Goal: Task Accomplishment & Management: Use online tool/utility

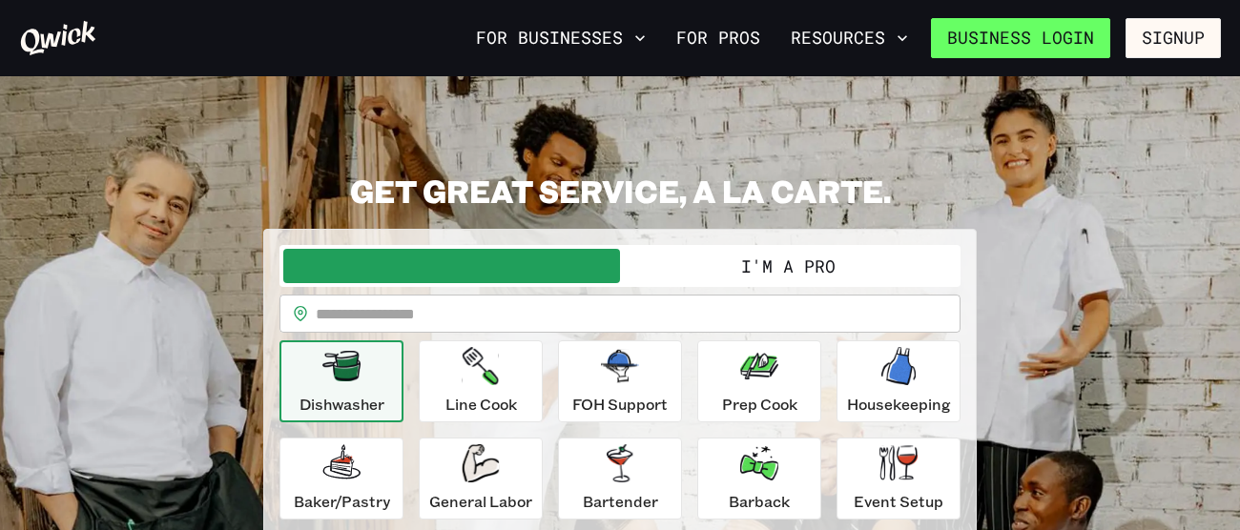
click at [1081, 36] on link "Business Login" at bounding box center [1020, 38] width 179 height 40
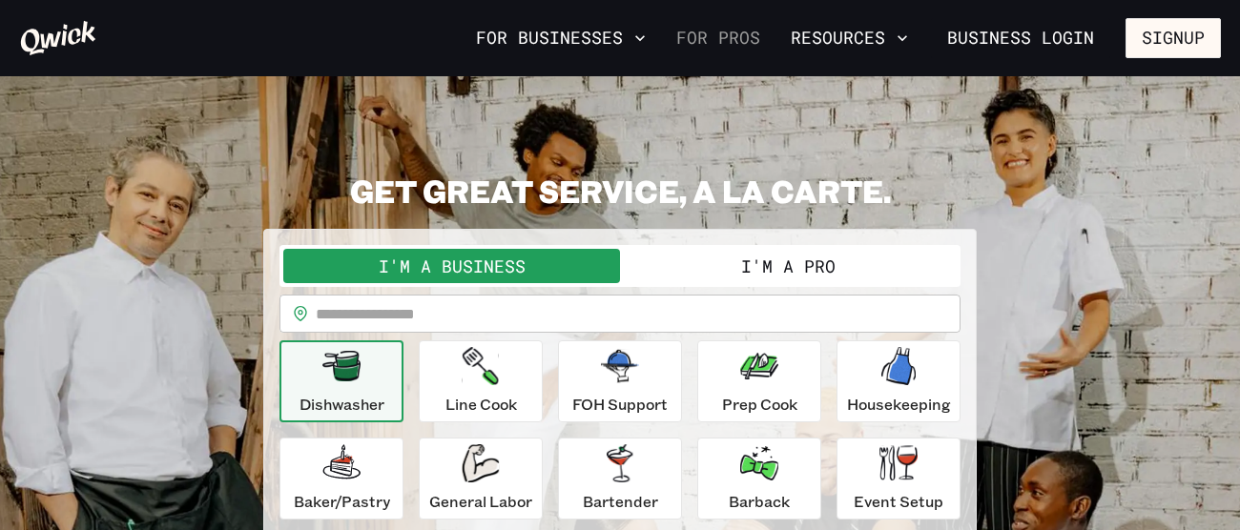
click at [733, 44] on link "For Pros" at bounding box center [717, 38] width 99 height 32
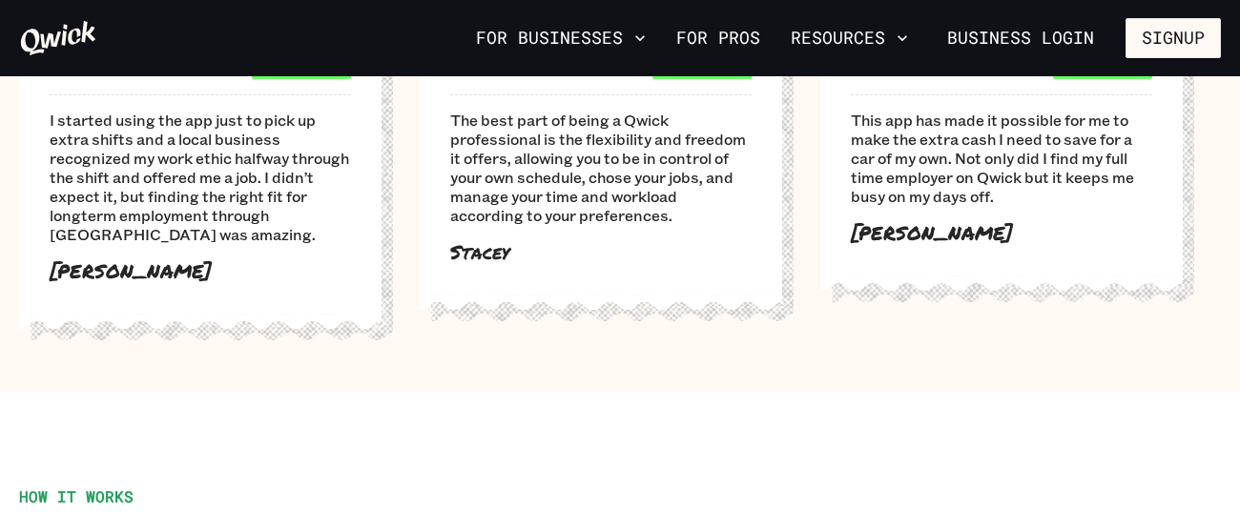
scroll to position [1258, 0]
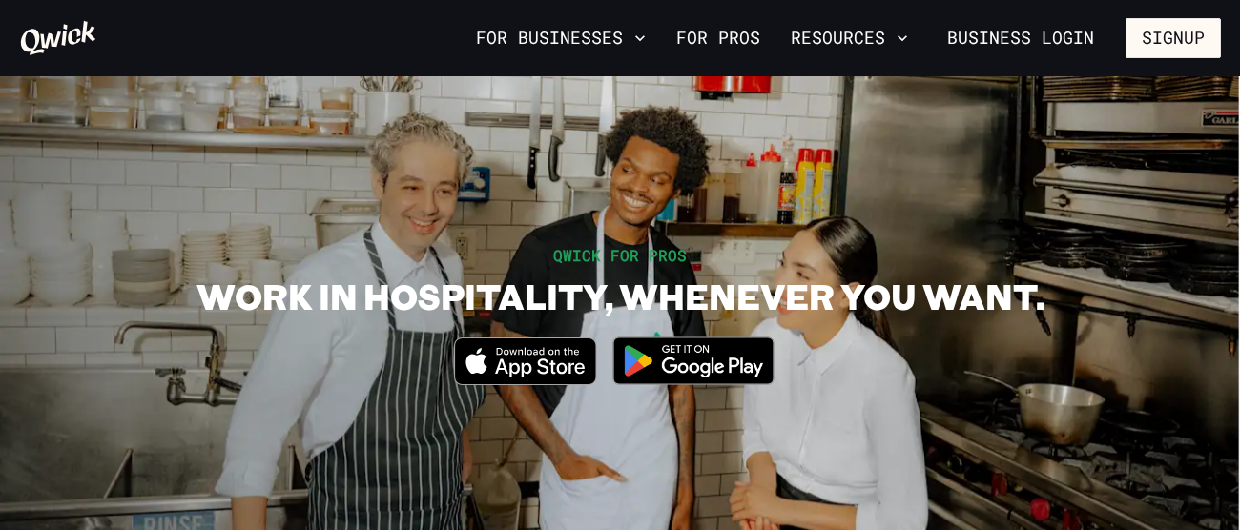
scroll to position [0, 0]
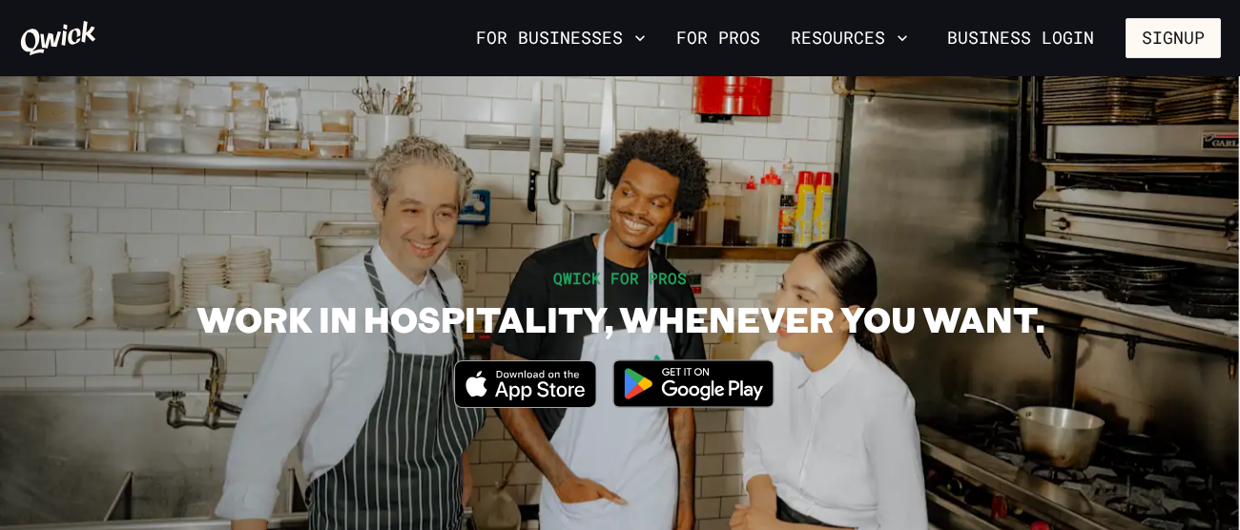
click at [700, 374] on img at bounding box center [693, 384] width 185 height 72
click at [891, 36] on button "Resources" at bounding box center [849, 38] width 133 height 32
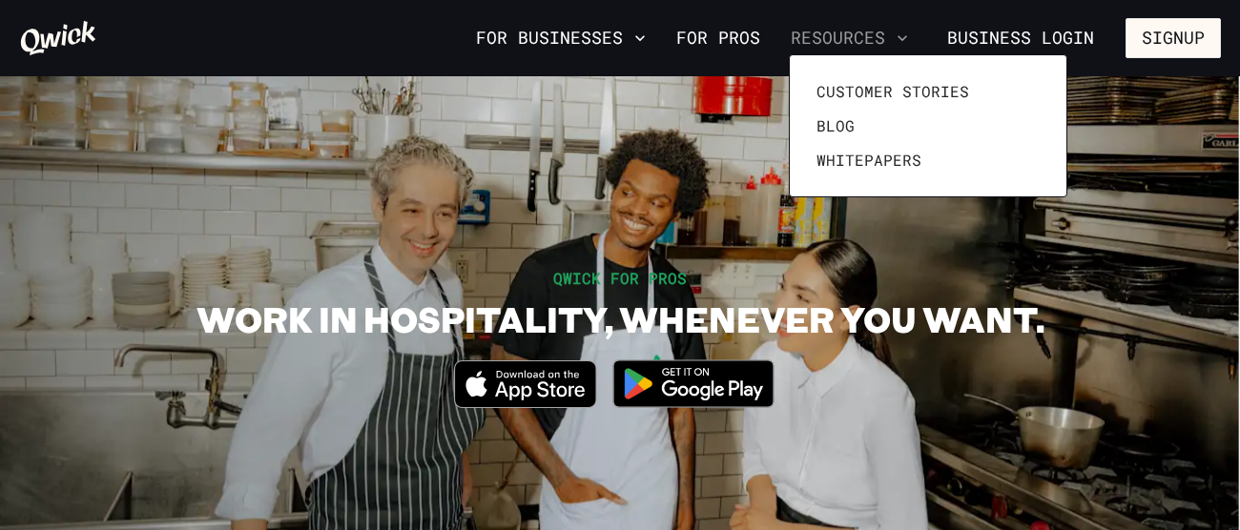
click at [891, 36] on div at bounding box center [620, 265] width 1240 height 530
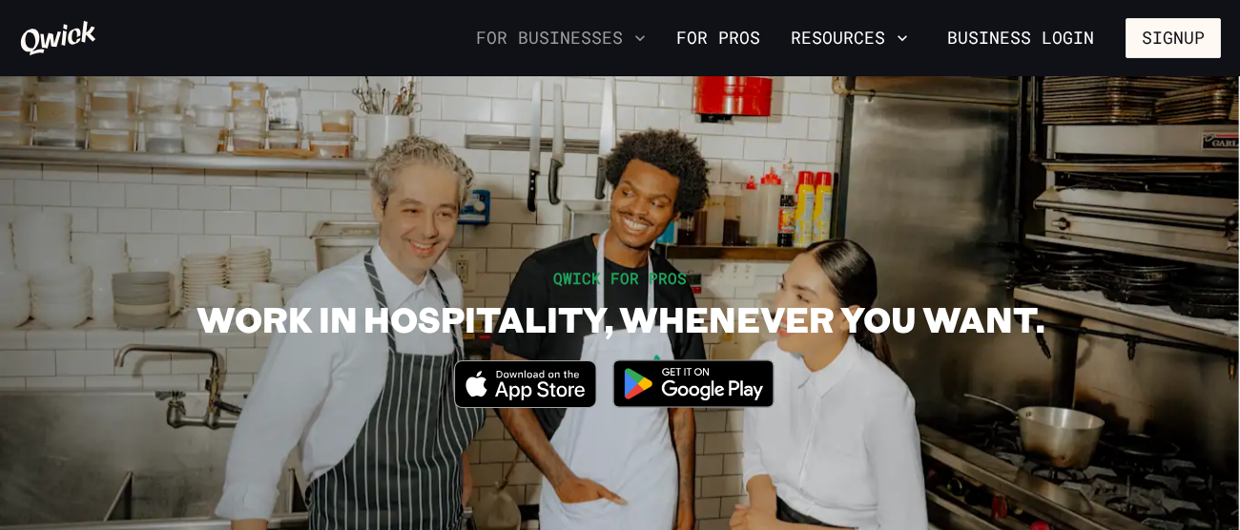
click at [636, 39] on button "For Businesses" at bounding box center [560, 38] width 185 height 32
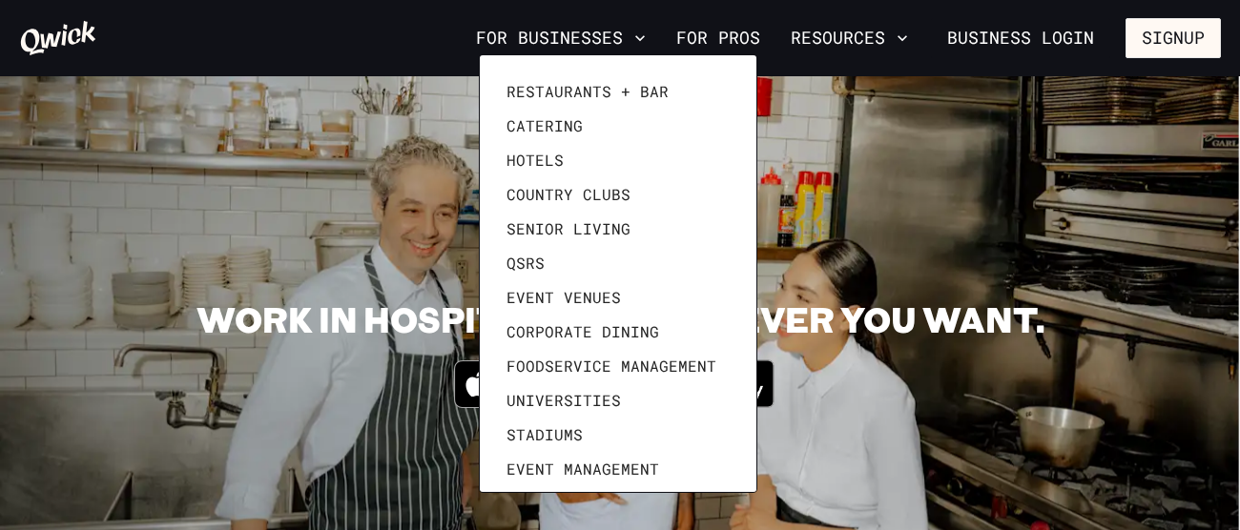
click at [976, 179] on div at bounding box center [620, 265] width 1240 height 530
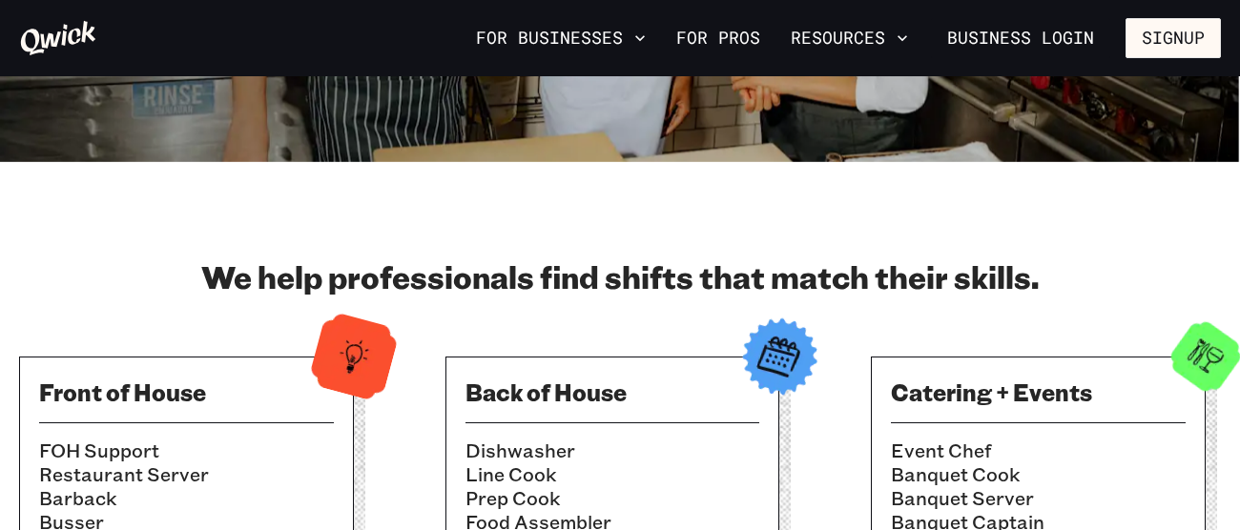
scroll to position [457, 0]
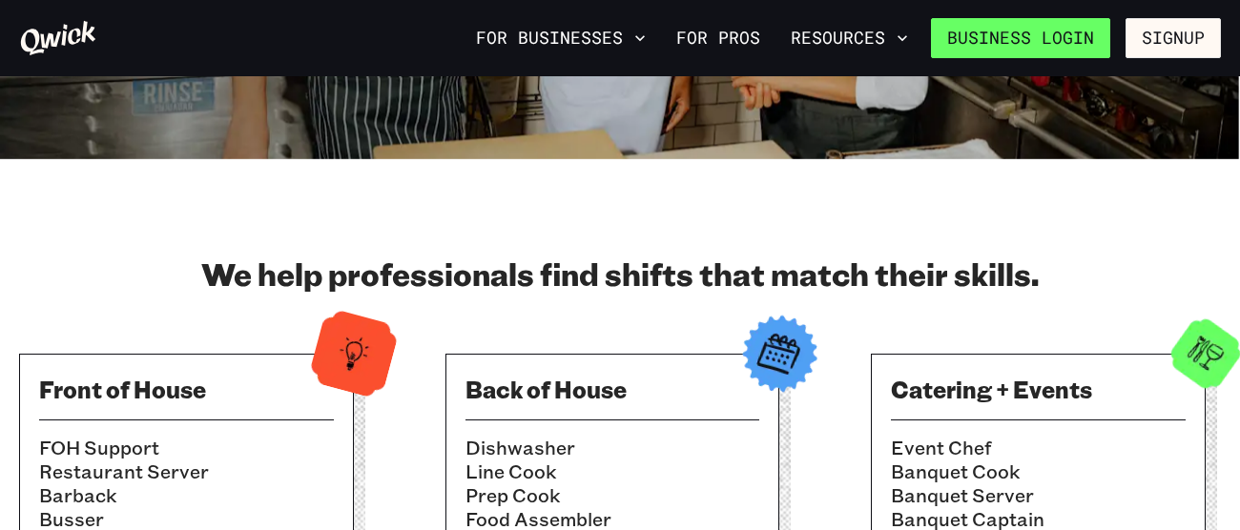
click at [1016, 46] on link "Business Login" at bounding box center [1020, 38] width 179 height 40
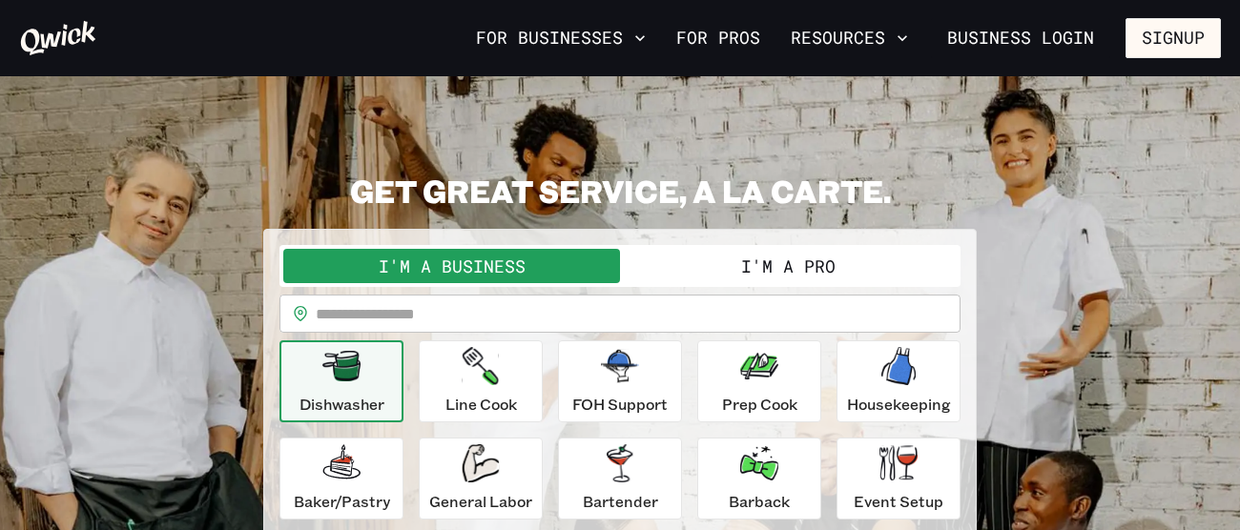
click at [710, 283] on div "I'm a Business I'm a Pro" at bounding box center [619, 266] width 681 height 42
click at [711, 263] on button "I'm a Pro" at bounding box center [788, 266] width 337 height 34
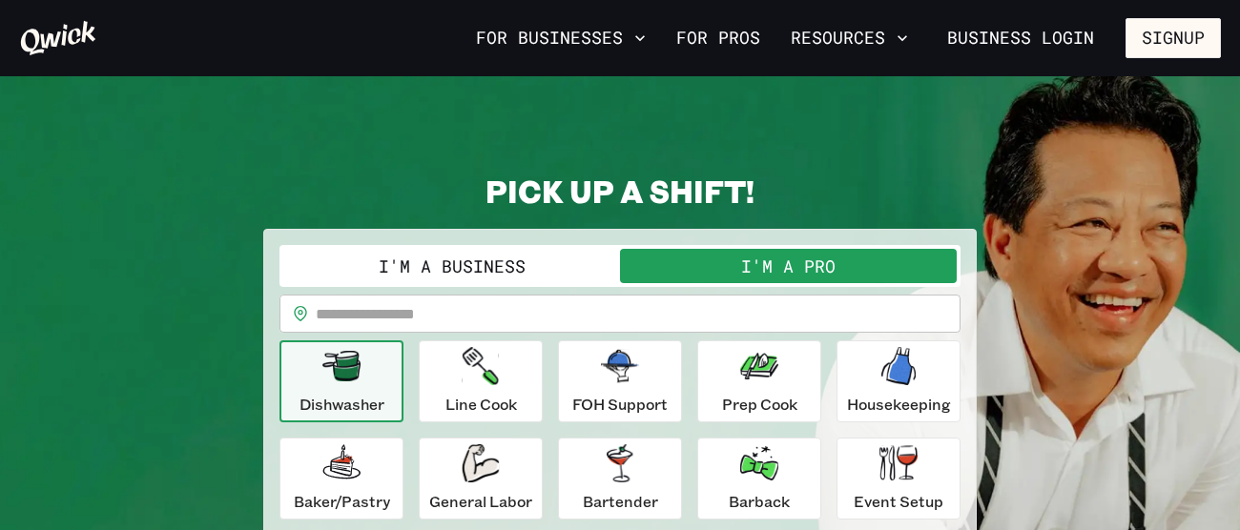
click at [1000, 194] on div "**********" at bounding box center [619, 381] width 1201 height 418
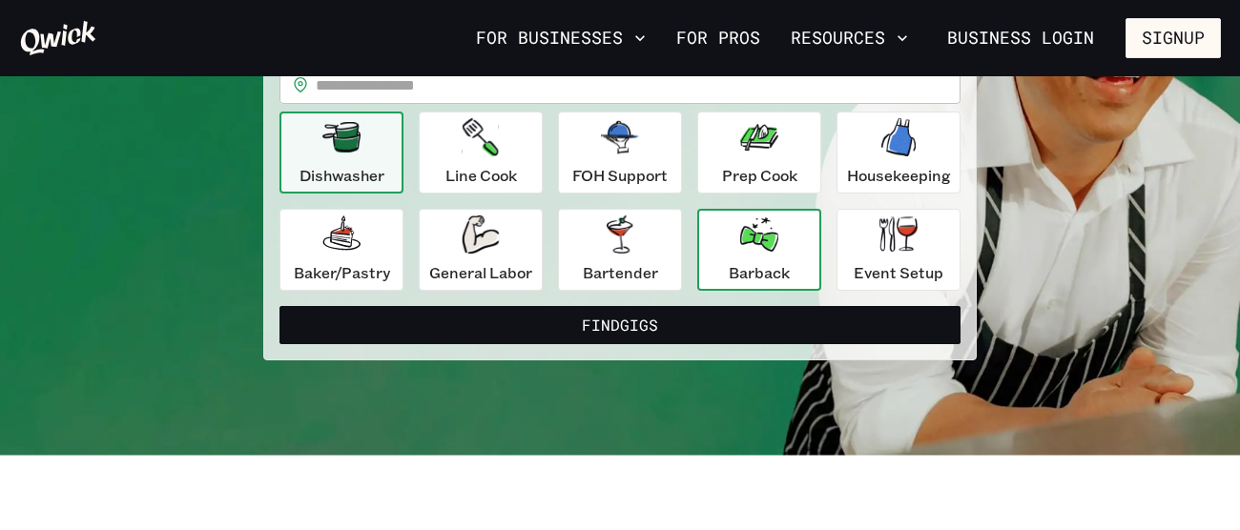
scroll to position [228, 0]
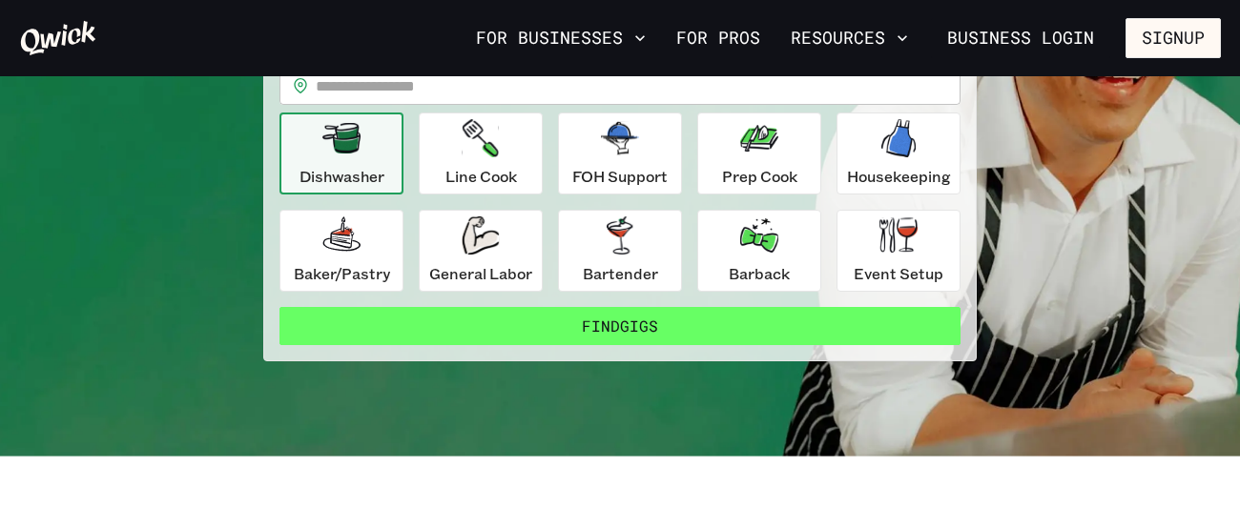
click at [672, 313] on button "Find Gigs" at bounding box center [619, 326] width 681 height 38
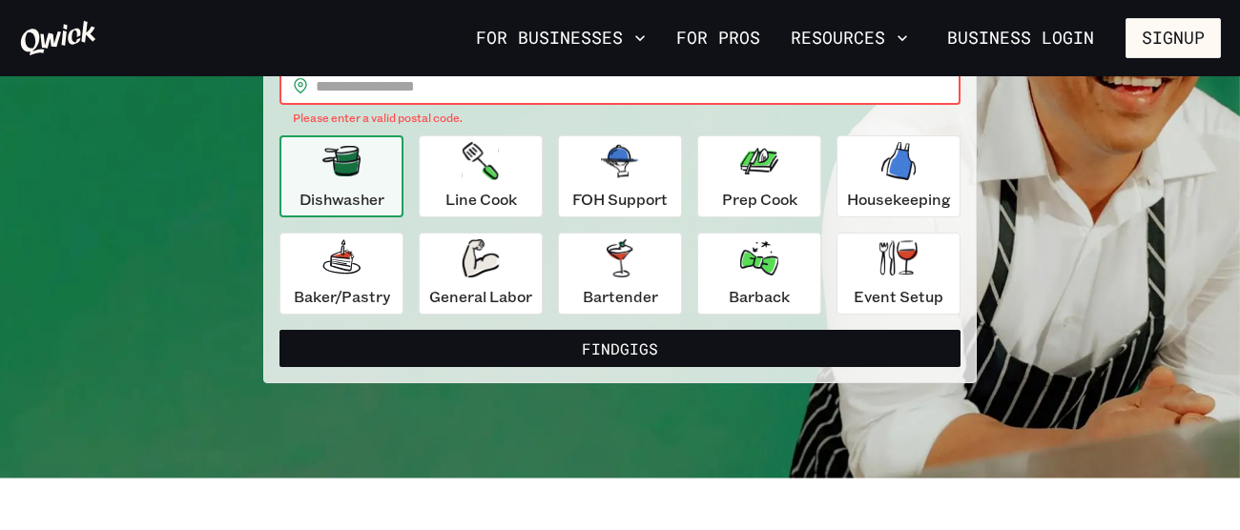
click at [626, 95] on input "text" at bounding box center [638, 86] width 645 height 38
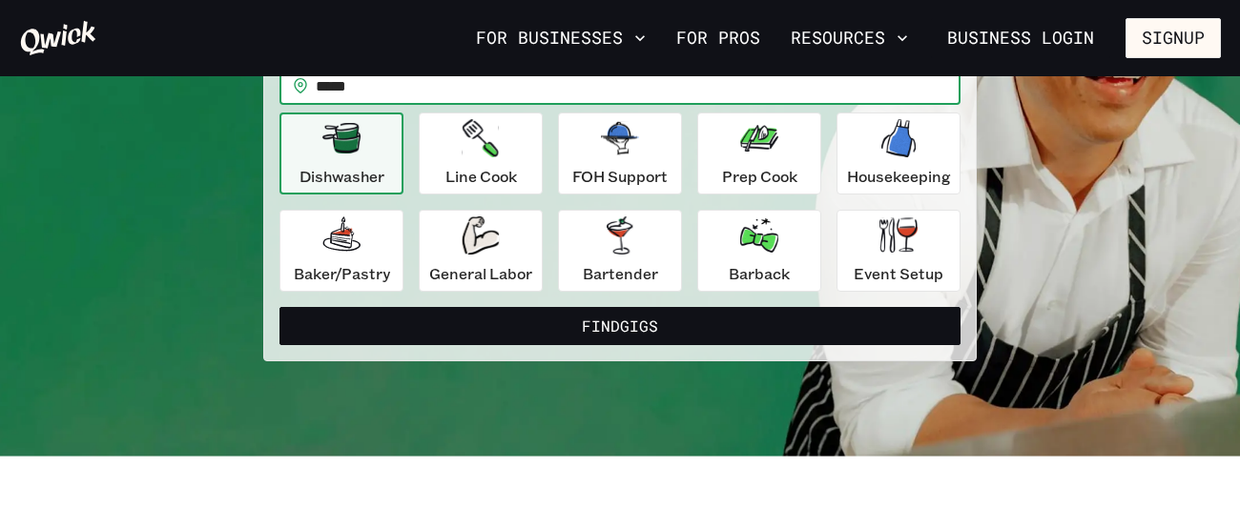
type input "*****"
click at [279, 307] on button "Find Gigs" at bounding box center [619, 326] width 681 height 38
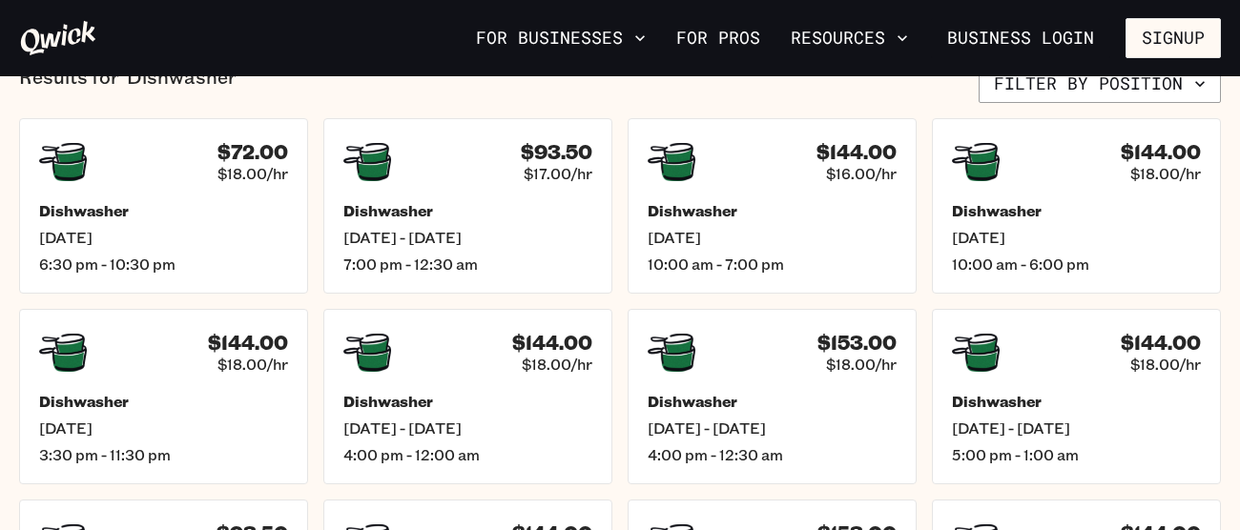
scroll to position [495, 0]
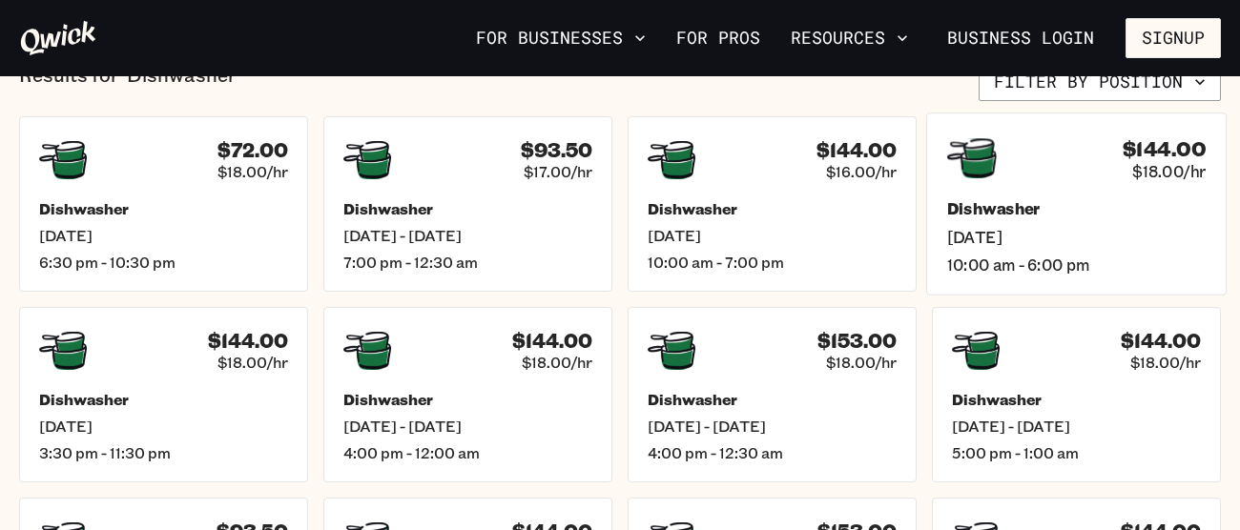
click at [1083, 213] on h5 "Dishwasher" at bounding box center [1076, 209] width 258 height 20
